Goal: Entertainment & Leisure: Consume media (video, audio)

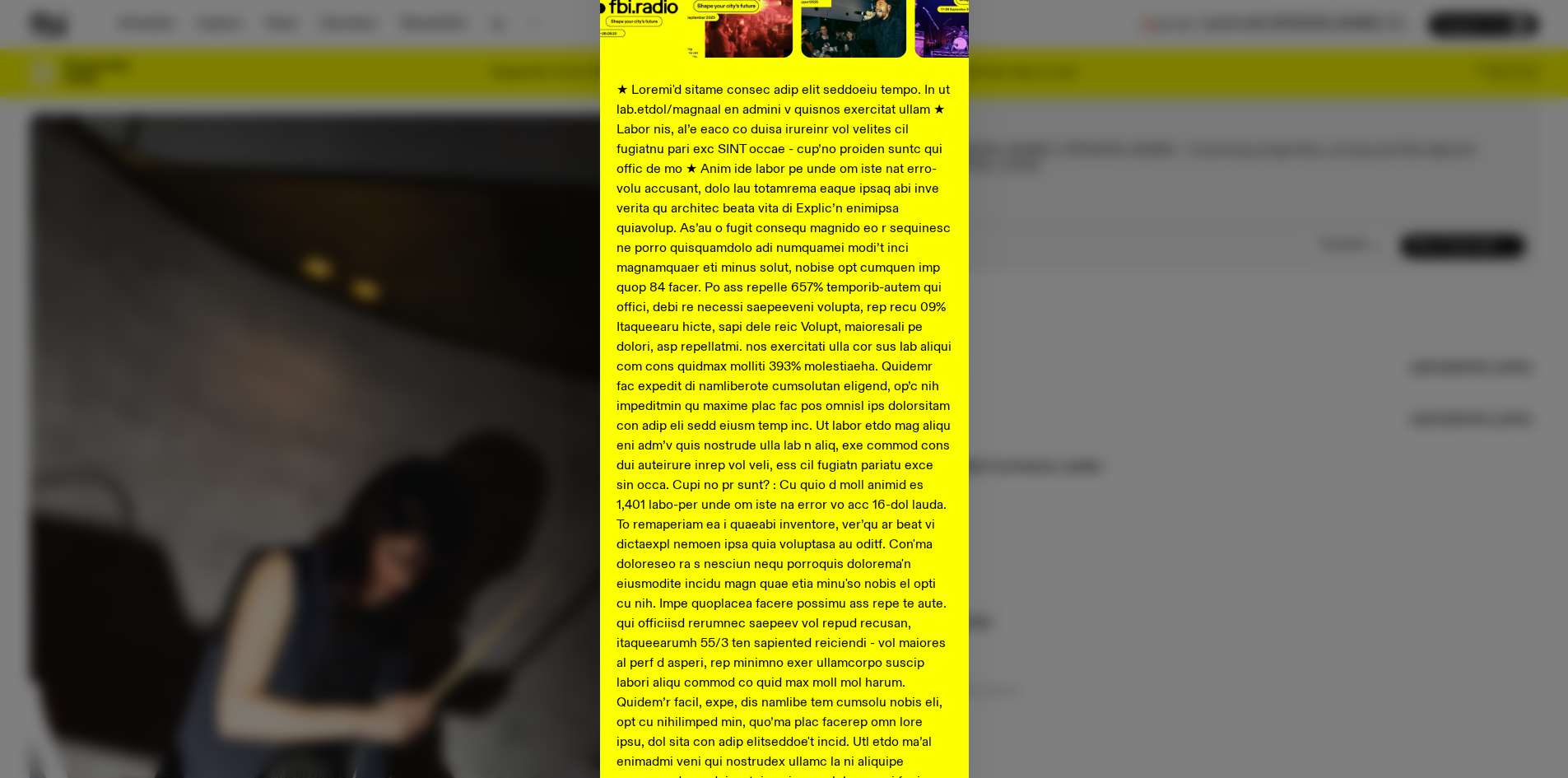
scroll to position [452, 0]
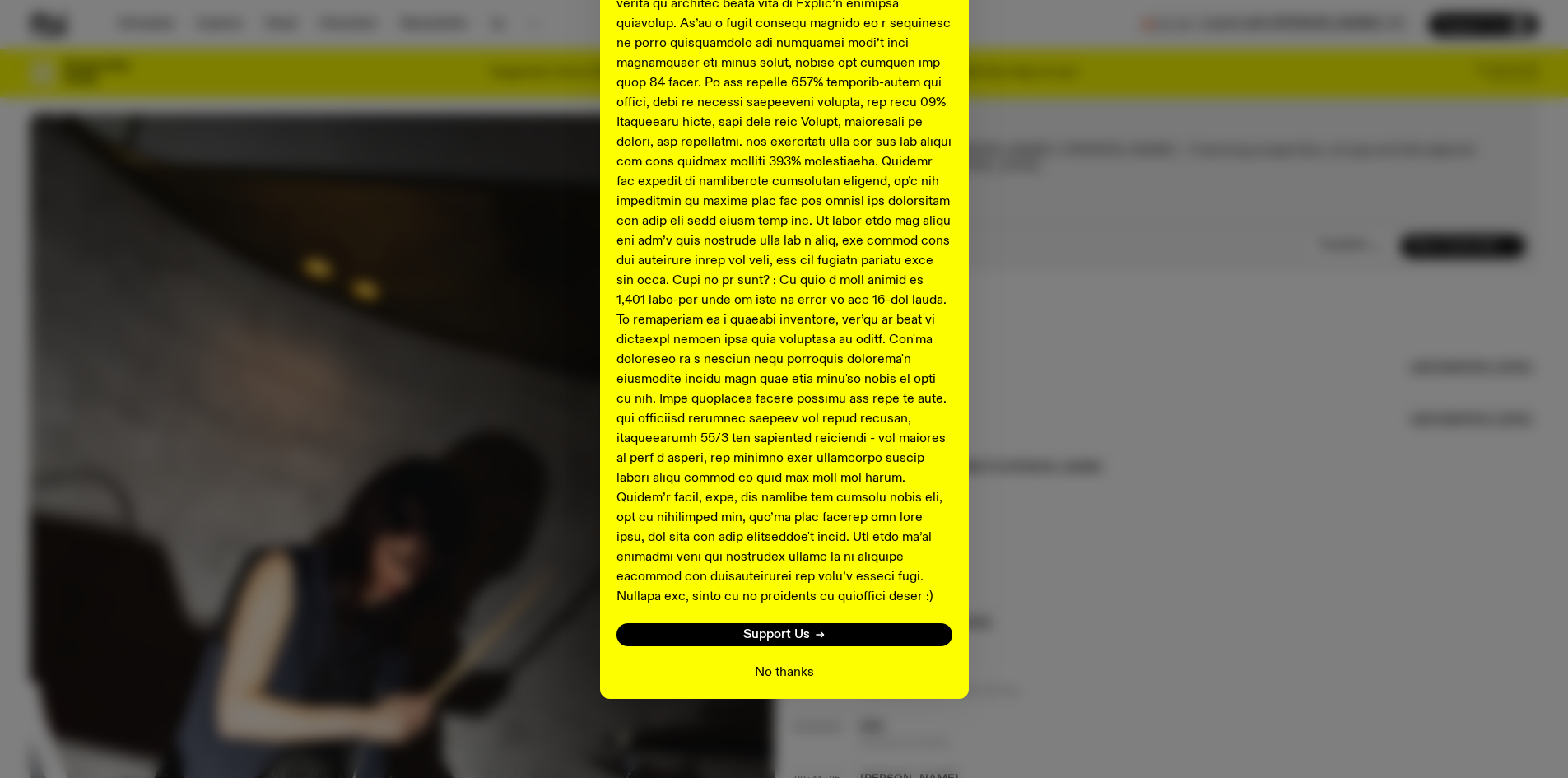
click at [780, 671] on button "No thanks" at bounding box center [784, 672] width 59 height 20
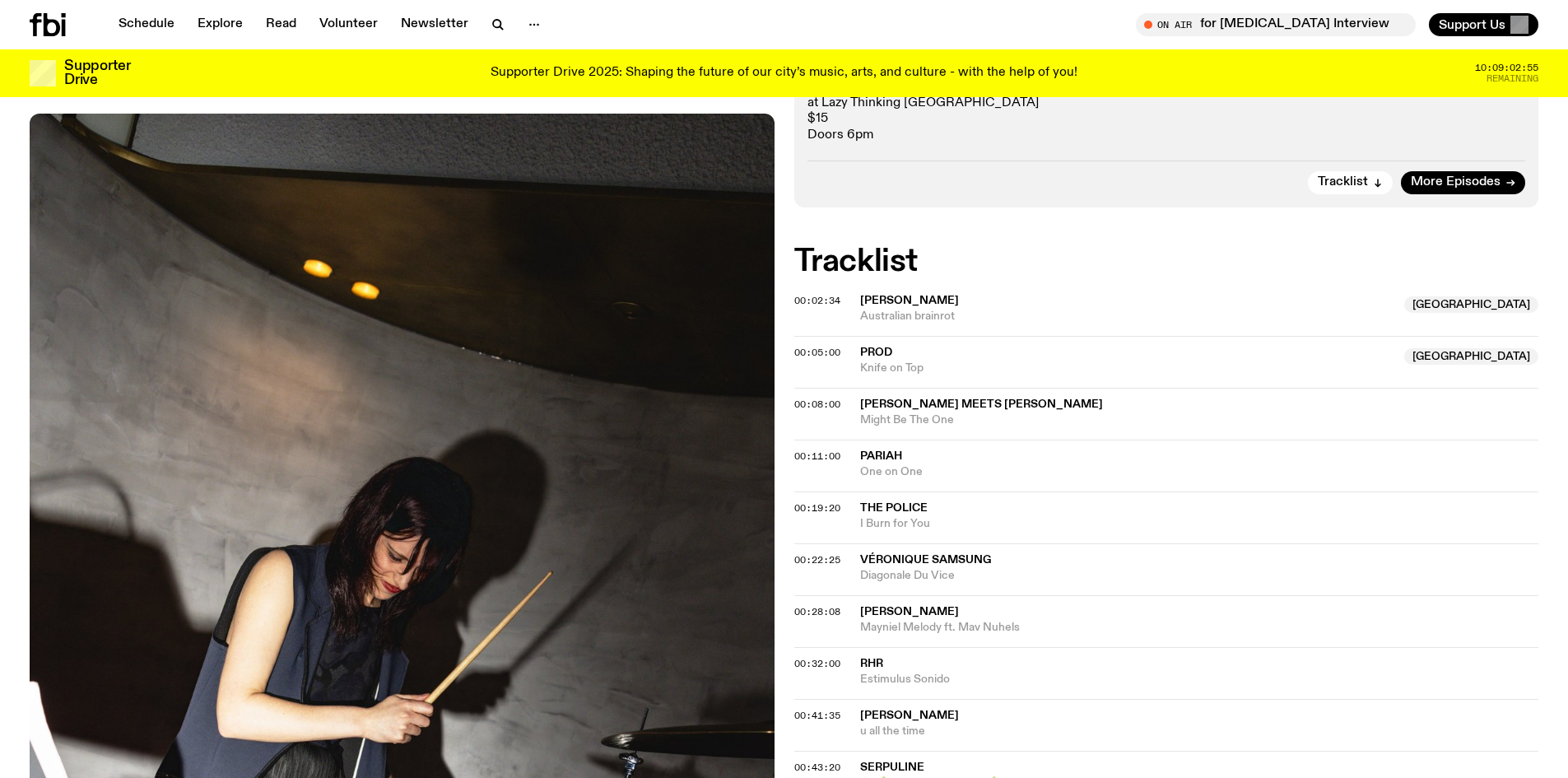
scroll to position [320, 0]
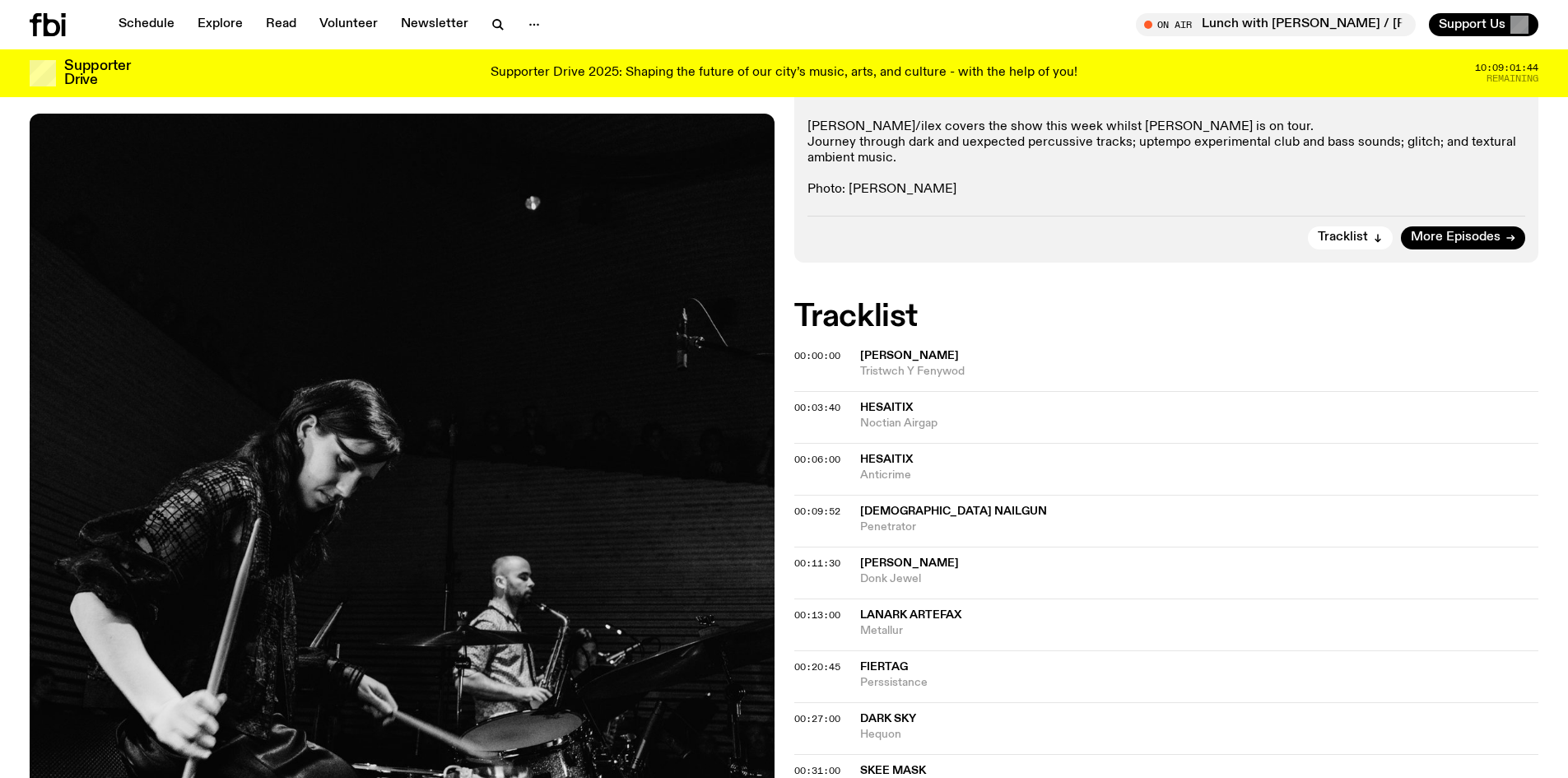
scroll to position [322, 0]
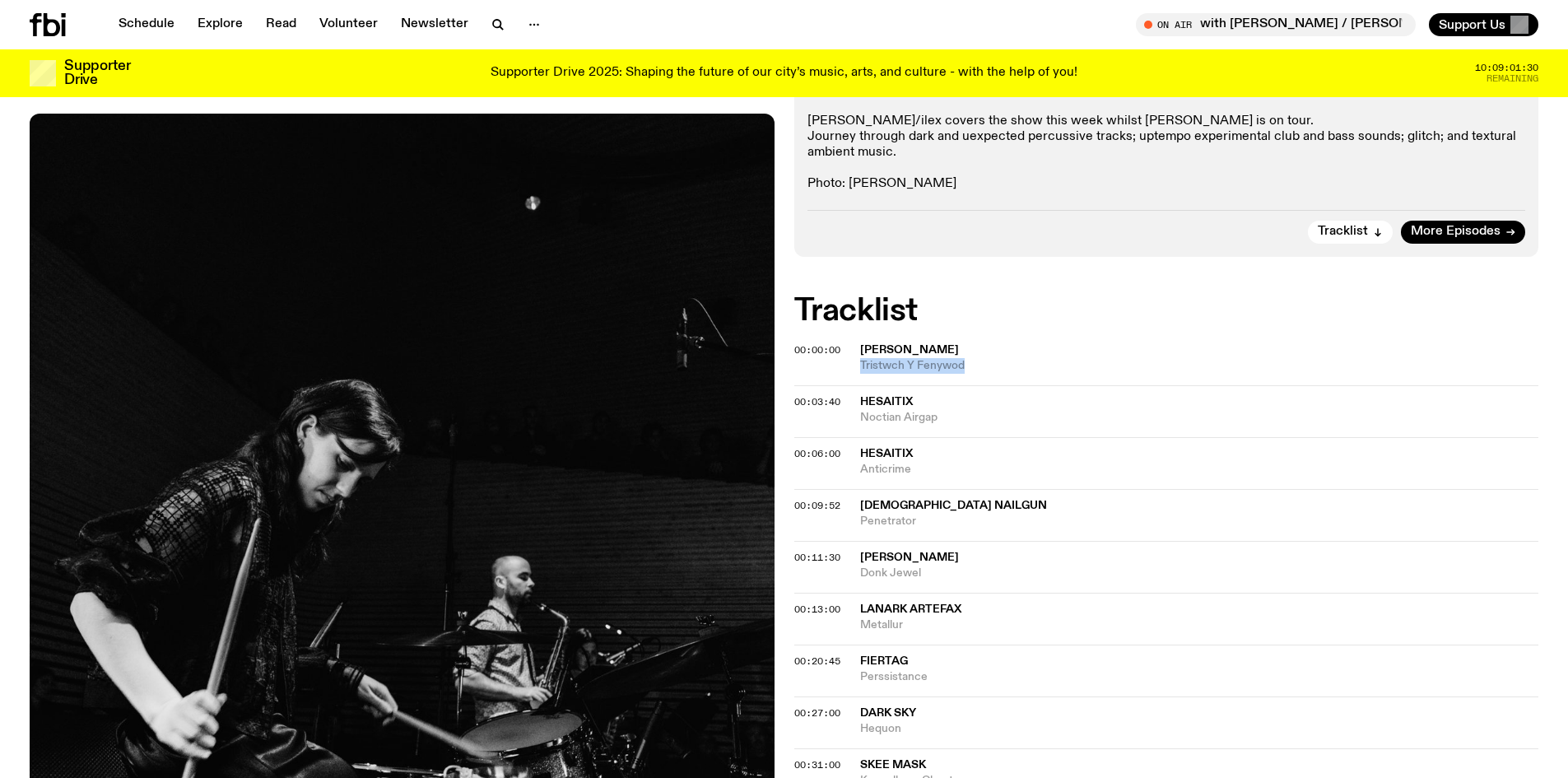
drag, startPoint x: 1001, startPoint y: 363, endPoint x: 857, endPoint y: 366, distance: 144.0
click at [857, 366] on div "00:00:00 Blodyn Gwyrdd Tristwch Y Fenywod" at bounding box center [1167, 365] width 745 height 39
copy span "Tristwch Y Fenywod"
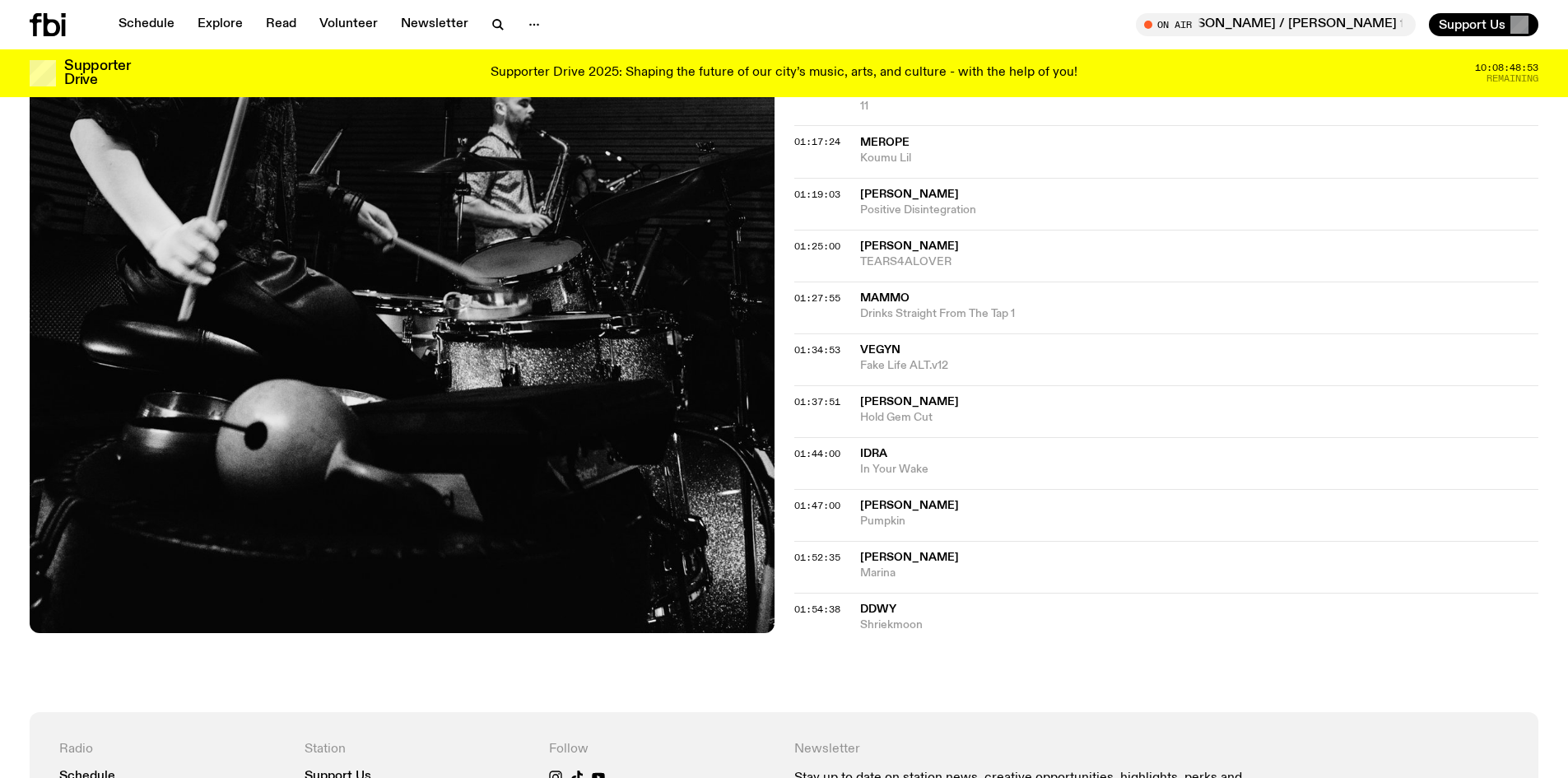
scroll to position [1392, 0]
